Goal: Task Accomplishment & Management: Use online tool/utility

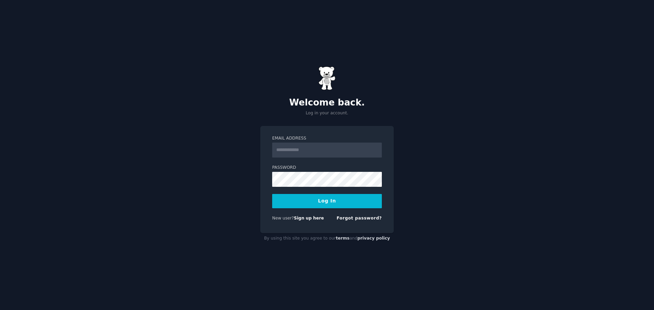
drag, startPoint x: 0, startPoint y: 0, endPoint x: 300, endPoint y: 151, distance: 335.9
click at [300, 151] on input "Email Address" at bounding box center [327, 150] width 110 height 15
type input "**********"
click at [272, 194] on button "Log In" at bounding box center [327, 201] width 110 height 14
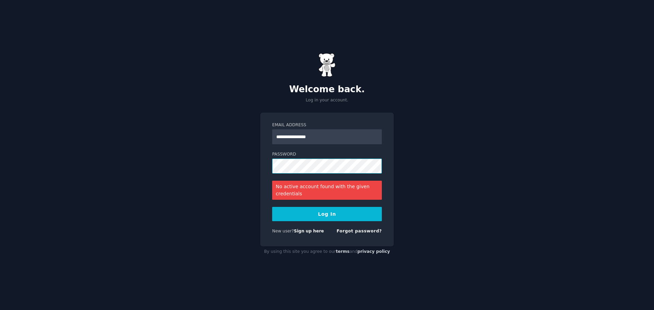
click at [246, 163] on div "**********" at bounding box center [327, 155] width 654 height 310
click at [272, 207] on button "Log In" at bounding box center [327, 214] width 110 height 14
click at [350, 230] on link "Forgot password?" at bounding box center [359, 231] width 45 height 5
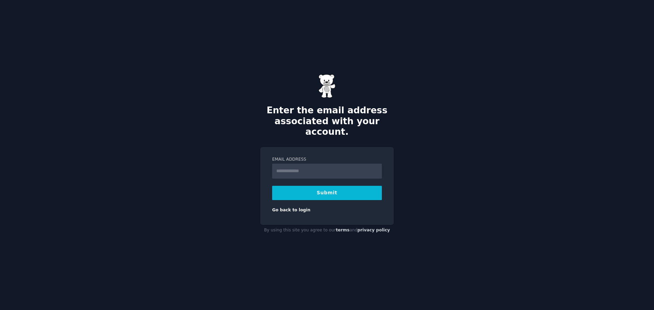
click at [295, 166] on input "Email Address" at bounding box center [327, 171] width 110 height 15
type input "**********"
click at [307, 187] on button "Submit" at bounding box center [327, 193] width 110 height 14
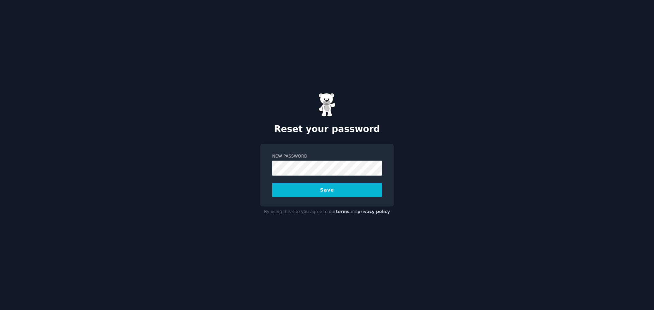
click at [311, 192] on button "Save" at bounding box center [327, 190] width 110 height 14
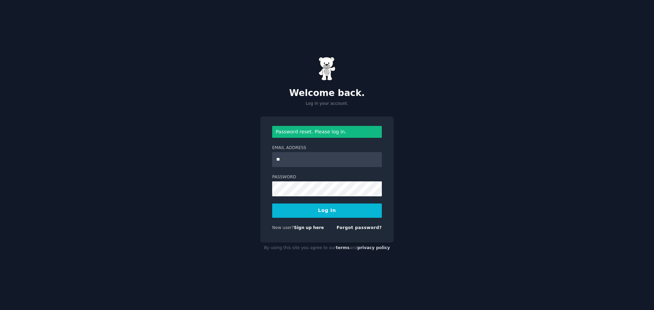
type input "**********"
click at [272, 204] on button "Log In" at bounding box center [327, 211] width 110 height 14
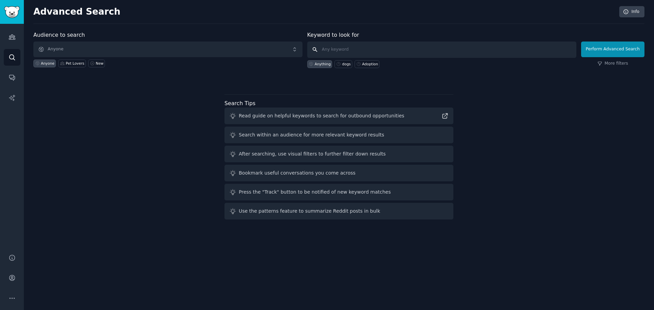
click at [344, 50] on input "text" at bounding box center [441, 50] width 269 height 16
click at [380, 50] on input "ford" at bounding box center [441, 50] width 269 height 16
drag, startPoint x: 380, startPoint y: 50, endPoint x: 316, endPoint y: 47, distance: 64.5
click at [316, 47] on input "ford" at bounding box center [441, 50] width 269 height 16
paste input "Ford Escape"
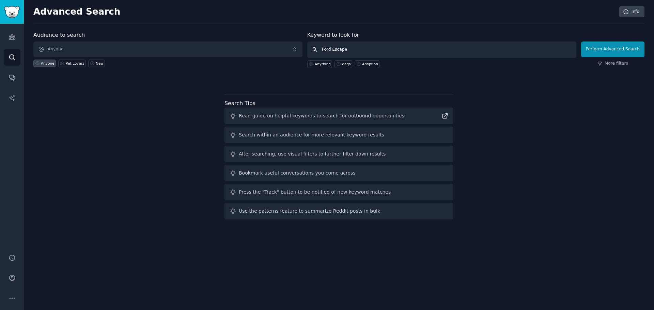
type input "Ford Escape"
click at [126, 49] on span "Anyone" at bounding box center [167, 50] width 269 height 16
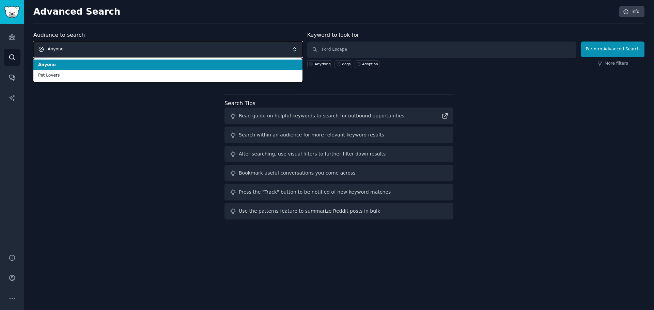
click at [113, 53] on span "Anyone" at bounding box center [167, 50] width 269 height 16
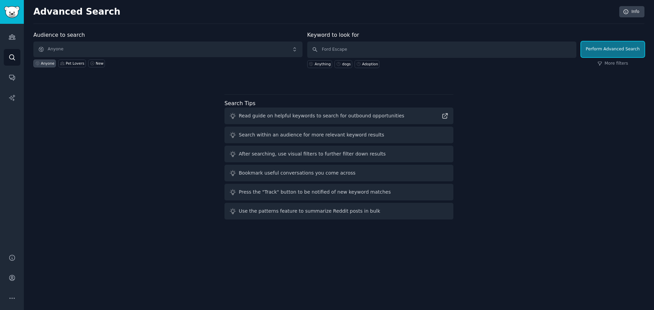
click at [623, 49] on button "Perform Advanced Search" at bounding box center [612, 50] width 63 height 16
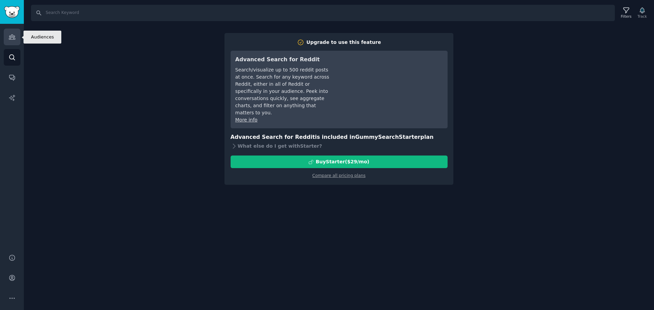
click at [17, 37] on link "Audiences" at bounding box center [12, 37] width 17 height 17
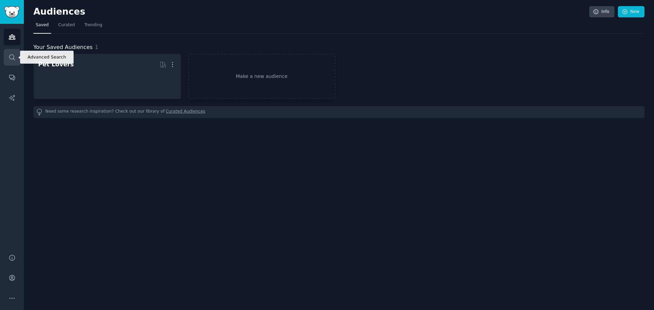
click at [15, 62] on link "Search" at bounding box center [12, 57] width 17 height 17
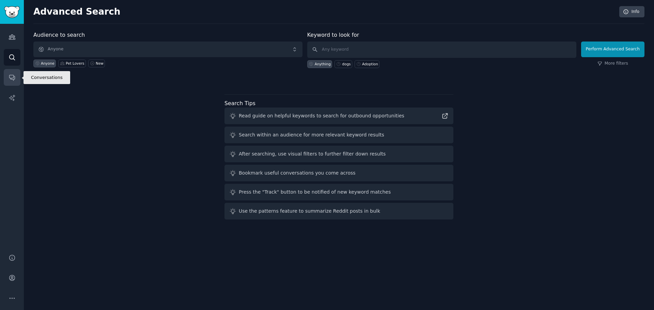
click at [17, 75] on link "Conversations" at bounding box center [12, 77] width 17 height 17
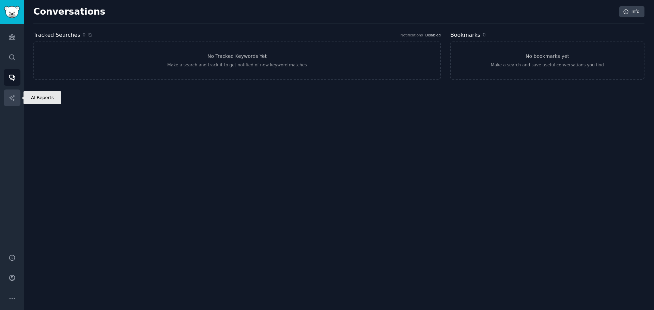
click at [16, 96] on link "AI Reports" at bounding box center [12, 98] width 17 height 17
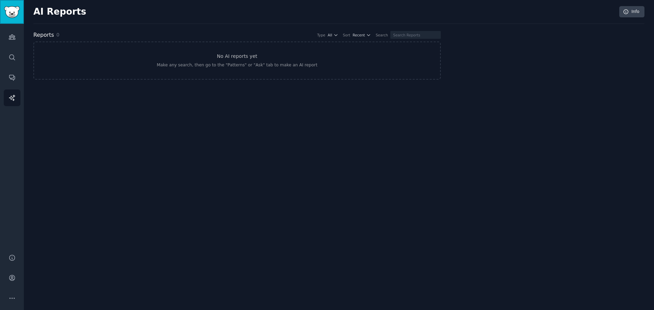
click at [8, 10] on img "Sidebar" at bounding box center [12, 12] width 16 height 12
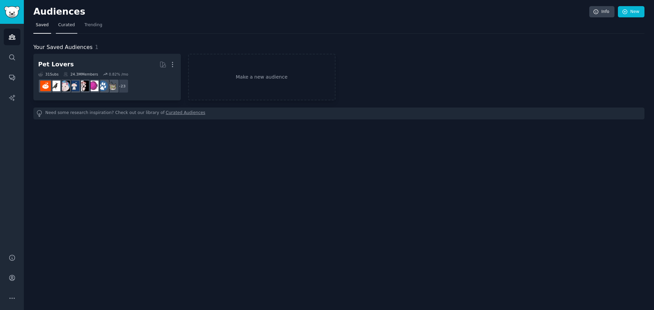
click at [70, 25] on span "Curated" at bounding box center [66, 25] width 17 height 6
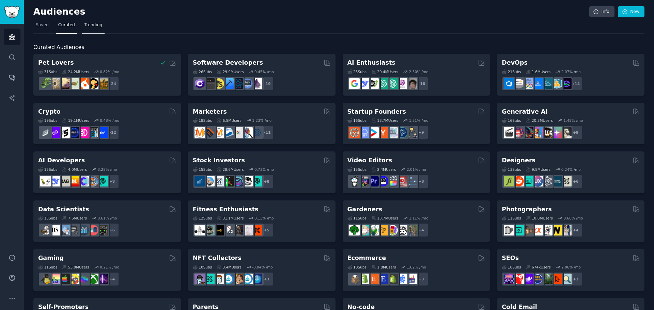
click at [85, 27] on span "Trending" at bounding box center [94, 25] width 18 height 6
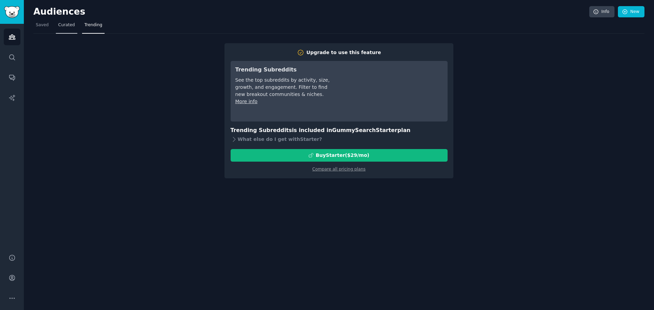
click at [68, 29] on link "Curated" at bounding box center [66, 27] width 21 height 14
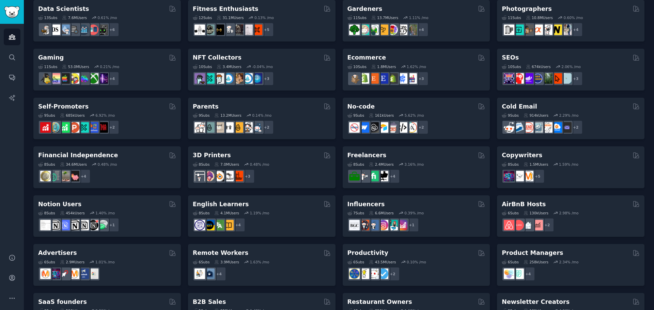
scroll to position [235, 0]
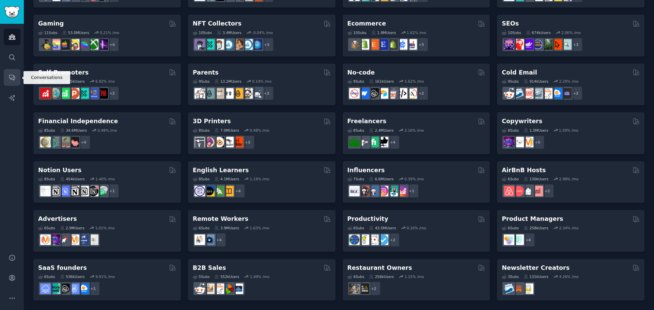
click at [14, 73] on link "Conversations" at bounding box center [12, 77] width 17 height 17
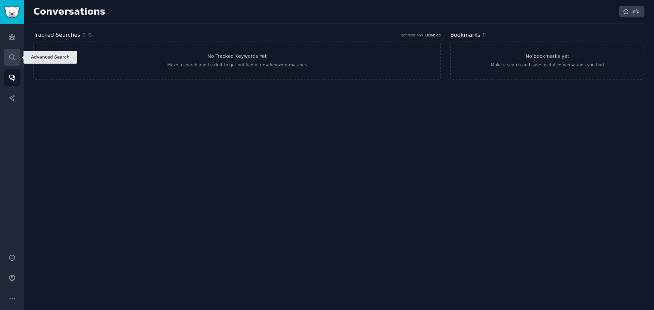
click at [15, 58] on icon "Sidebar" at bounding box center [12, 57] width 7 height 7
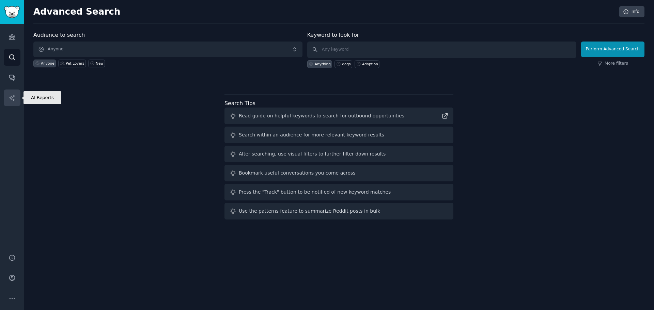
click at [15, 98] on icon "Sidebar" at bounding box center [12, 97] width 7 height 7
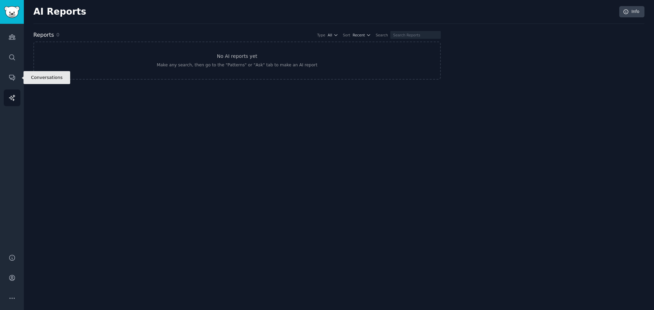
click at [15, 67] on div "Audiences Search Conversations AI Reports" at bounding box center [12, 135] width 24 height 222
click at [15, 57] on icon "Sidebar" at bounding box center [12, 57] width 7 height 7
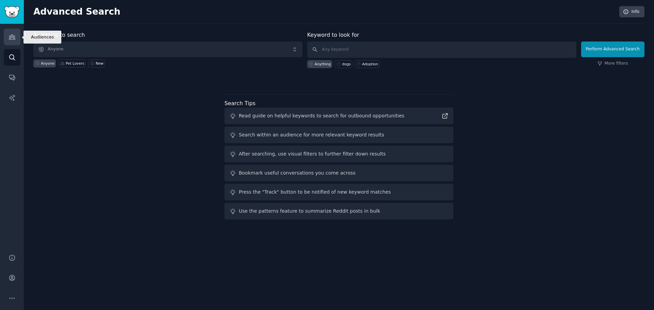
click at [14, 40] on icon "Sidebar" at bounding box center [12, 36] width 7 height 7
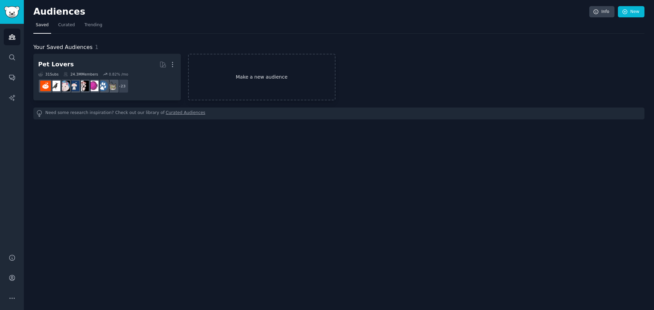
click at [242, 66] on link "Make a new audience" at bounding box center [262, 77] width 148 height 47
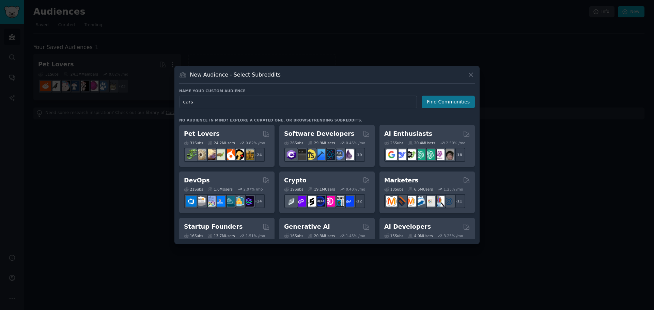
type input "cars"
click at [441, 106] on button "Find Communities" at bounding box center [448, 102] width 53 height 13
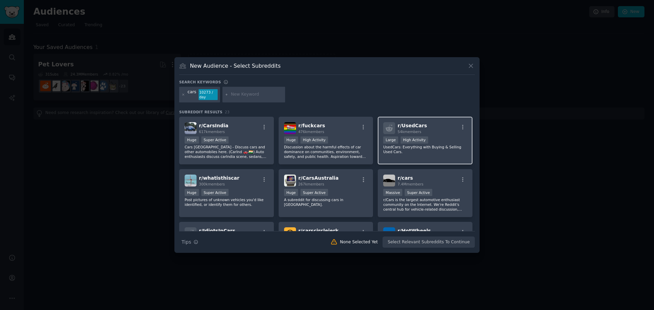
click at [442, 140] on div "10,000 - 100,000 members Large High Activity" at bounding box center [425, 141] width 84 height 9
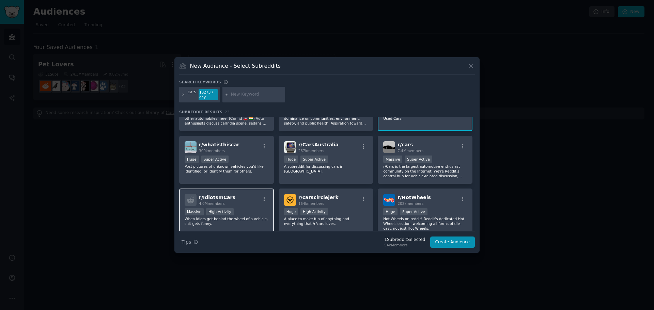
scroll to position [34, 0]
click at [254, 165] on p "Post pictures of unknown vehicles you'd like identified, or identify them for o…" at bounding box center [227, 169] width 84 height 10
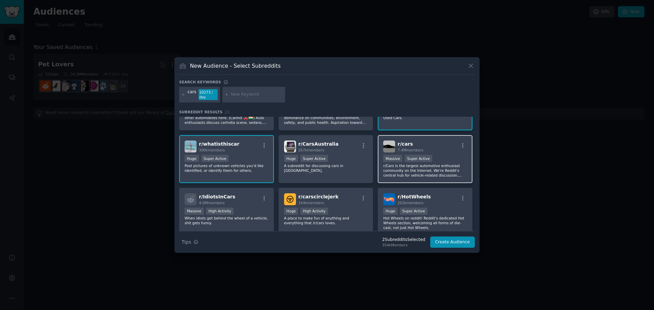
click at [442, 165] on p "r/Cars is the largest automotive enthusiast community on the Internet. We're Re…" at bounding box center [425, 171] width 84 height 14
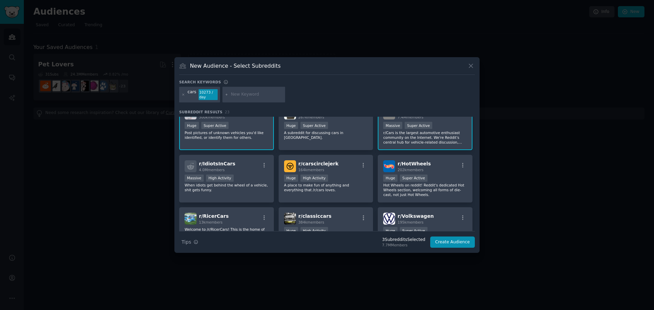
scroll to position [68, 0]
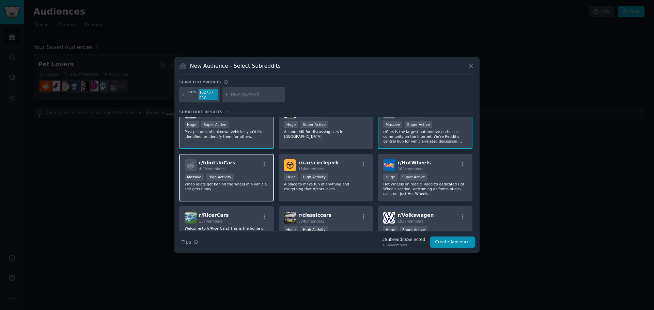
click at [239, 184] on p "When idiots get behind the wheel of a vehicle, shit gets funny." at bounding box center [227, 187] width 84 height 10
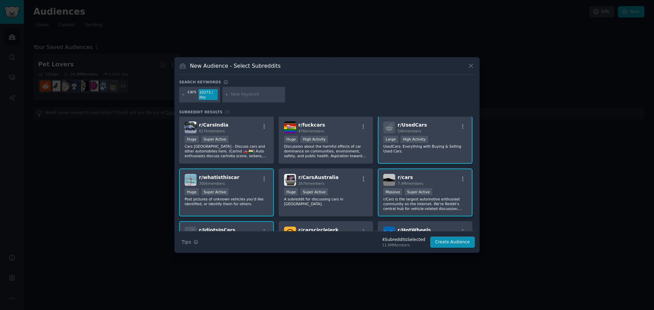
scroll to position [0, 0]
click at [246, 92] on input "text" at bounding box center [257, 95] width 52 height 6
type input "whatcar"
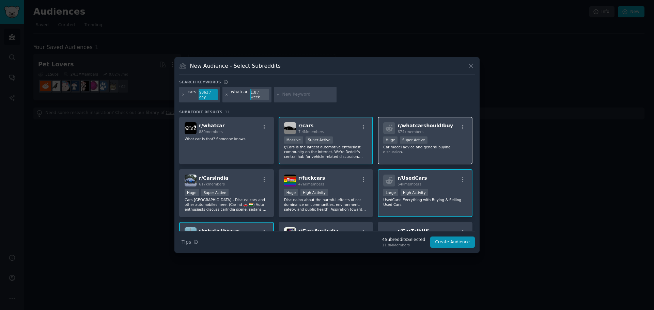
click at [423, 150] on div "r/ whatcarshouldIbuy 674k members Huge Super Active Car model advice and genera…" at bounding box center [425, 141] width 95 height 48
click at [453, 242] on button "Create Audience" at bounding box center [452, 243] width 45 height 12
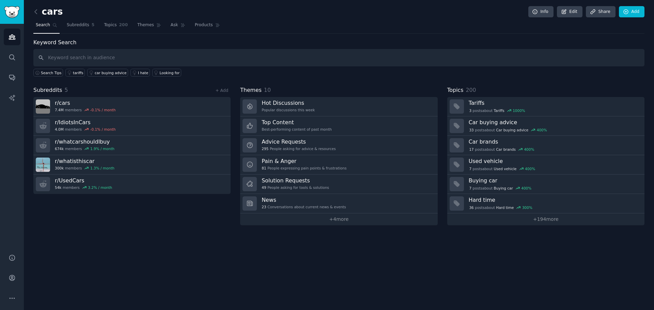
click at [142, 54] on input "text" at bounding box center [338, 57] width 611 height 17
type input "ford escape"
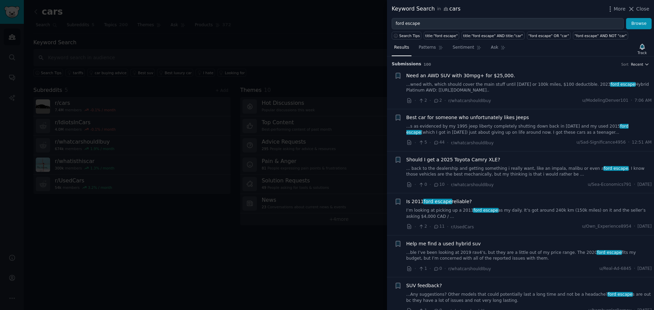
click at [643, 65] on button "Recent" at bounding box center [640, 64] width 18 height 5
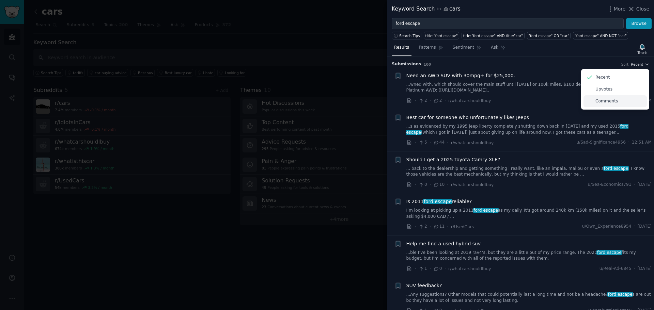
click at [609, 102] on p "Comments" at bounding box center [607, 101] width 22 height 6
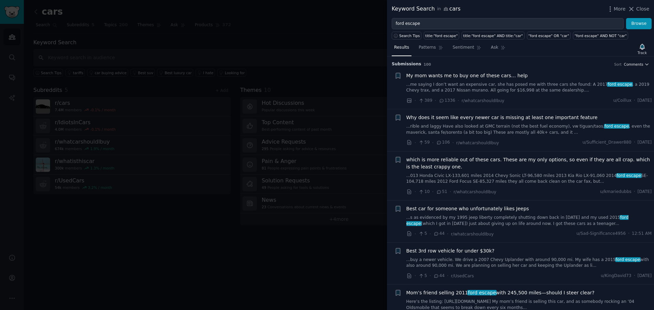
click at [636, 64] on span "Comments" at bounding box center [633, 64] width 19 height 5
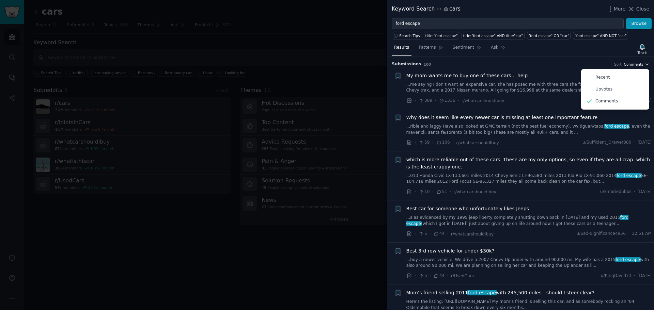
click at [636, 64] on span "Comments" at bounding box center [633, 64] width 19 height 5
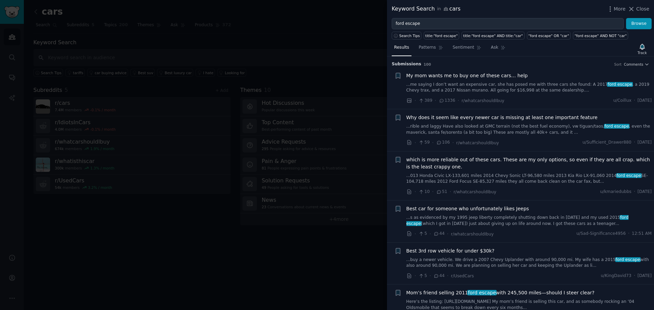
click at [618, 65] on div "Sort" at bounding box center [617, 64] width 7 height 5
click at [478, 53] on link "Sentiment" at bounding box center [466, 49] width 33 height 14
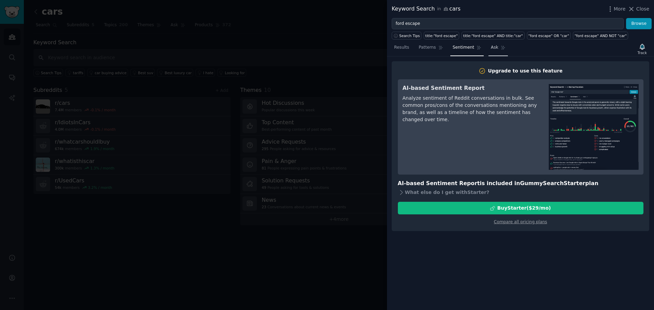
click at [489, 53] on link "Ask" at bounding box center [498, 49] width 19 height 14
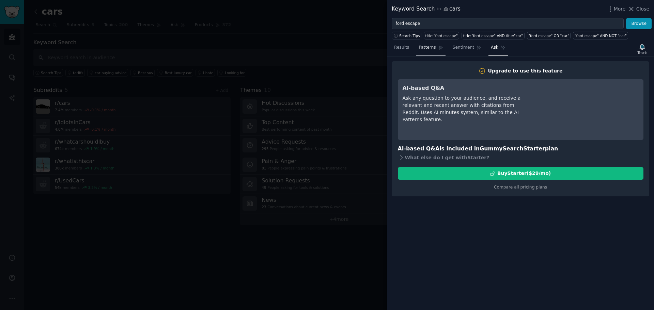
click at [424, 49] on span "Patterns" at bounding box center [427, 48] width 17 height 6
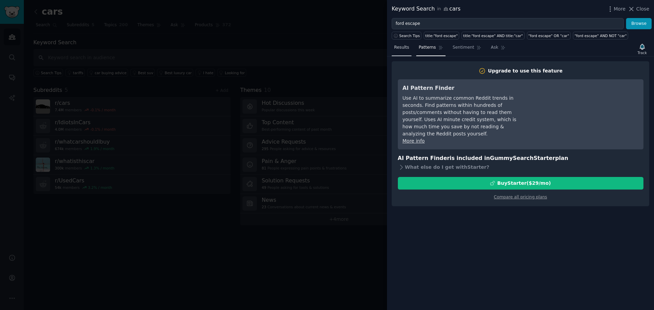
click at [403, 49] on span "Results" at bounding box center [401, 48] width 15 height 6
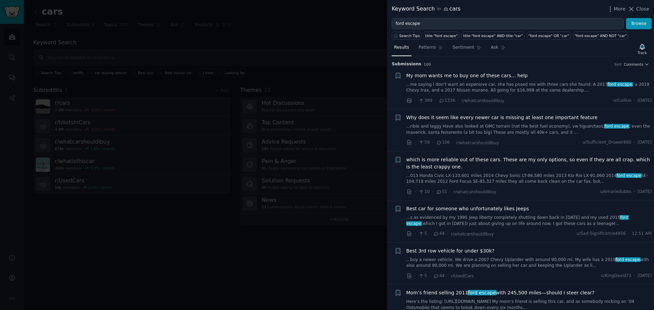
click at [417, 63] on h3 "Submission s 100 Sort Comments" at bounding box center [521, 64] width 258 height 6
click at [425, 63] on h3 "Submission s 100 Sort Comments" at bounding box center [521, 64] width 258 height 6
click at [631, 63] on span "Comments" at bounding box center [633, 64] width 19 height 5
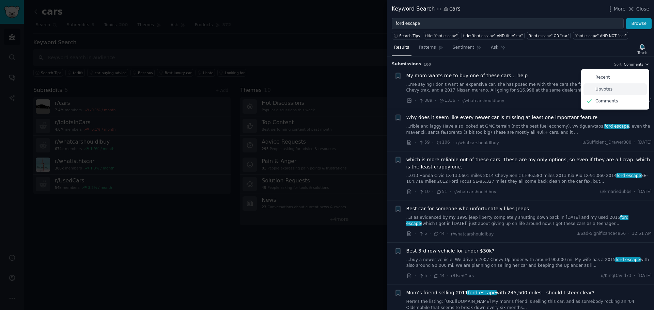
click at [616, 87] on div "Upvotes" at bounding box center [615, 89] width 63 height 12
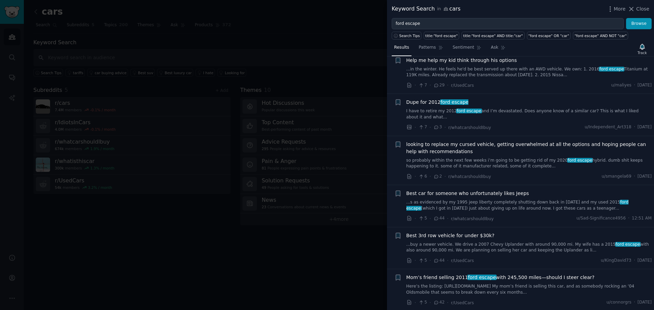
scroll to position [375, 0]
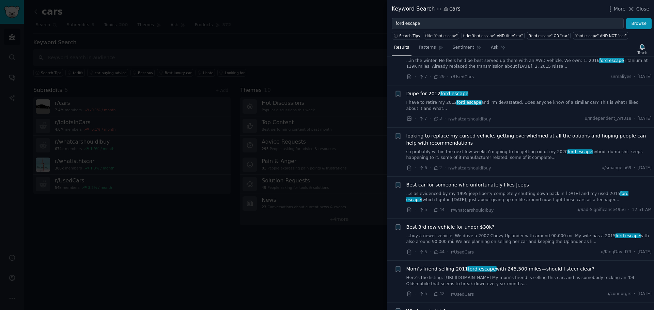
drag, startPoint x: 652, startPoint y: 83, endPoint x: 654, endPoint y: 102, distance: 18.5
click at [654, 102] on div "Submission s 100 Sort Upvotes + My mom wants me to buy one of these cars… help …" at bounding box center [520, 184] width 267 height 254
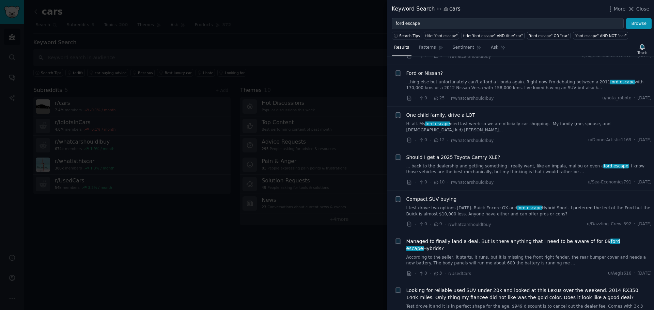
scroll to position [3926, 0]
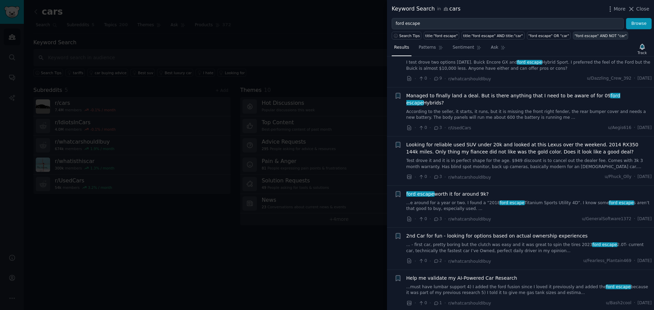
click at [575, 37] on div ""ford escape" AND NOT "car"" at bounding box center [601, 35] width 52 height 5
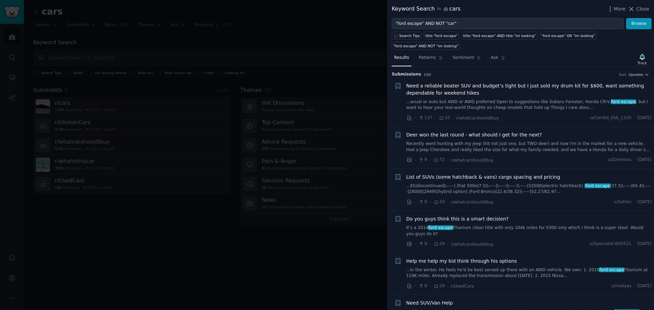
click at [411, 72] on span "Submission s" at bounding box center [407, 75] width 30 height 6
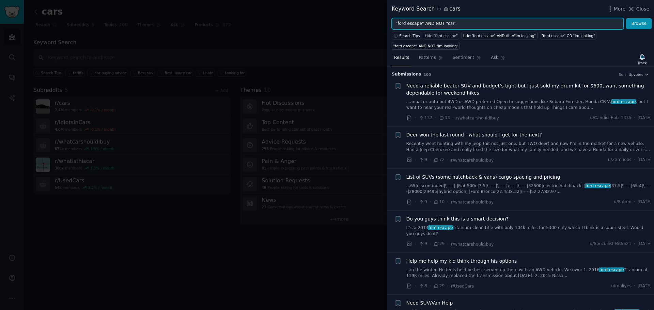
drag, startPoint x: 543, startPoint y: 21, endPoint x: 331, endPoint y: 25, distance: 211.3
click at [331, 25] on div "Keyword Search in cars More Close "ford escape" AND NOT "car" Browse Search Tip…" at bounding box center [327, 155] width 654 height 310
type input "tesla model y"
click at [626, 18] on button "Browse" at bounding box center [639, 24] width 26 height 12
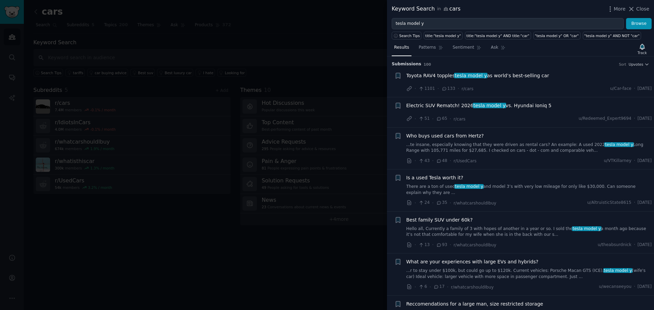
click at [604, 9] on div "Keyword Search in cars More Close" at bounding box center [521, 9] width 258 height 9
click at [610, 9] on icon "button" at bounding box center [610, 8] width 7 height 7
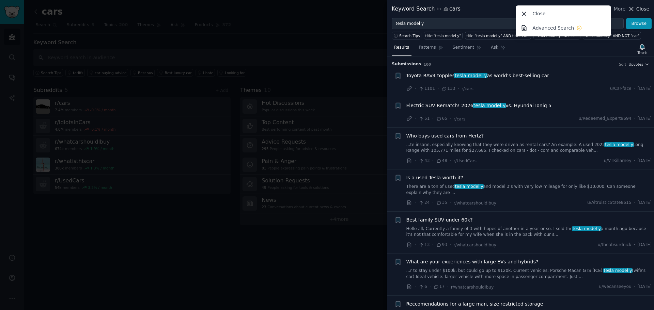
click at [631, 11] on icon at bounding box center [631, 8] width 7 height 7
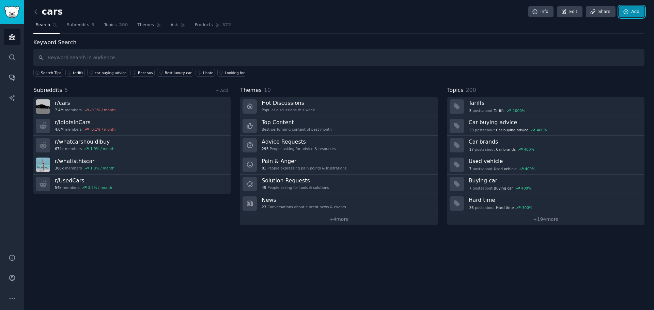
click at [633, 10] on link "Add" at bounding box center [632, 12] width 26 height 12
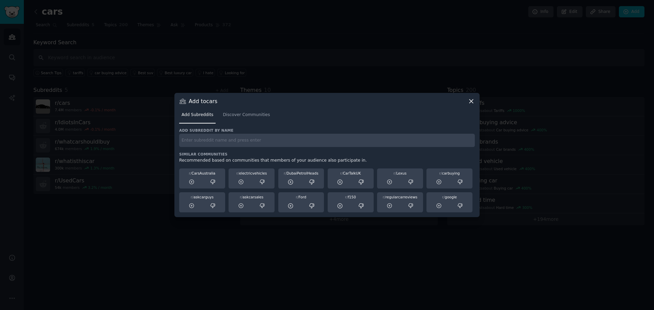
click at [557, 100] on div at bounding box center [327, 155] width 654 height 310
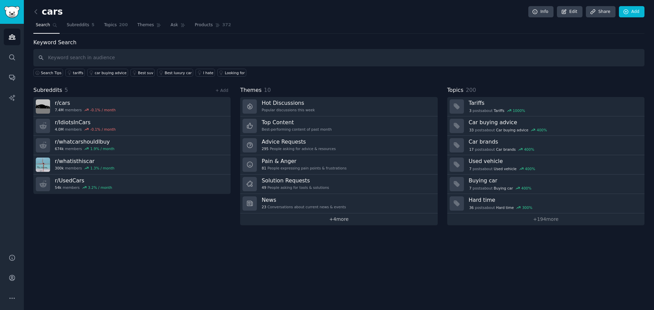
click at [367, 223] on link "+ 4 more" at bounding box center [338, 220] width 197 height 12
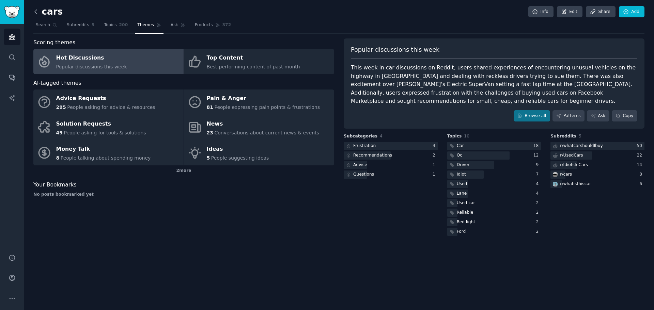
click at [36, 10] on icon at bounding box center [36, 12] width 2 height 4
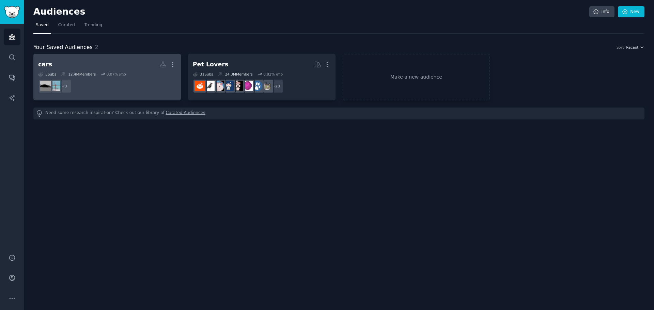
click at [141, 70] on h2 "cars More" at bounding box center [107, 65] width 138 height 12
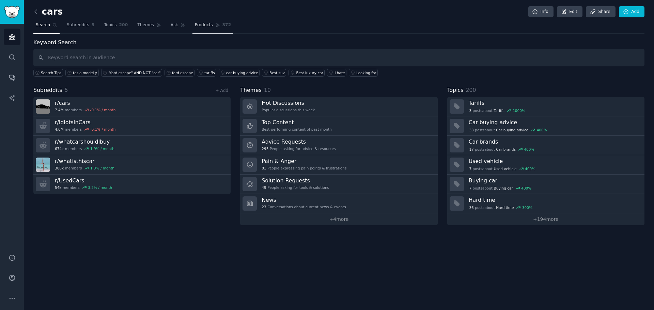
click at [214, 31] on link "Products 372" at bounding box center [213, 27] width 41 height 14
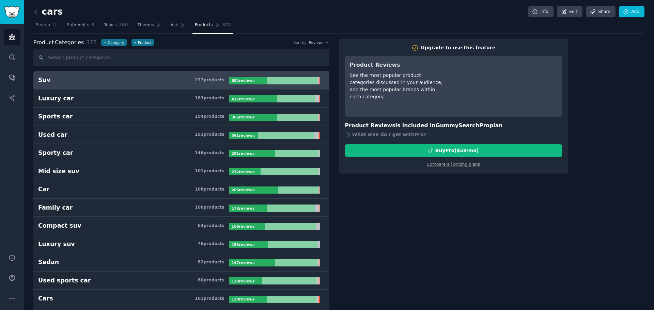
click at [213, 79] on div "237 product s" at bounding box center [210, 80] width 30 height 6
click at [247, 79] on b "852 review s" at bounding box center [243, 81] width 23 height 4
